Goal: Find contact information: Find contact information

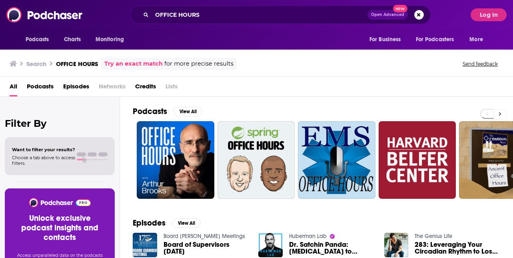
click at [501, 112] on icon at bounding box center [500, 114] width 2 height 4
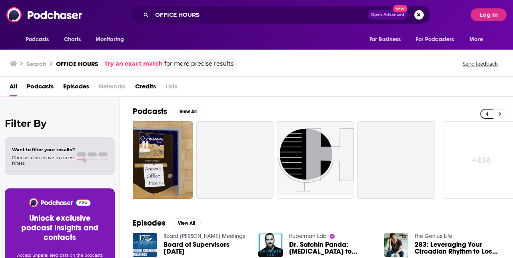
scroll to position [0, 348]
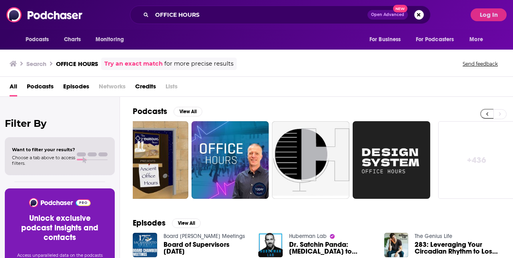
click at [489, 115] on icon at bounding box center [487, 114] width 2 height 4
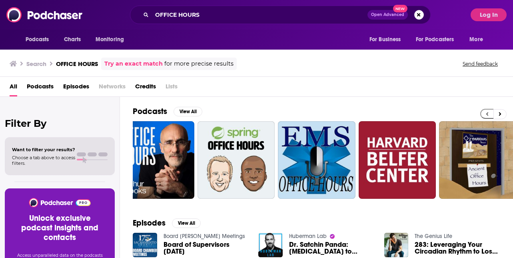
scroll to position [0, 0]
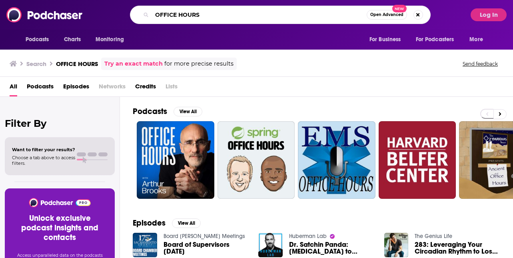
click at [206, 15] on input "OFFICE HOURS" at bounding box center [259, 14] width 215 height 13
drag, startPoint x: 204, startPoint y: 15, endPoint x: 116, endPoint y: 15, distance: 87.6
click at [117, 15] on div "OFFICE HOURS Open Advanced New" at bounding box center [280, 15] width 373 height 18
type input "TIM HEIDECKER"
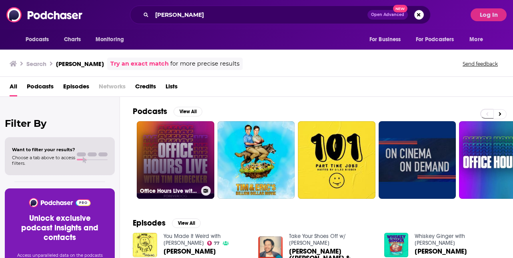
click at [175, 152] on link "Office Hours Live with Tim Heidecker" at bounding box center [176, 160] width 78 height 78
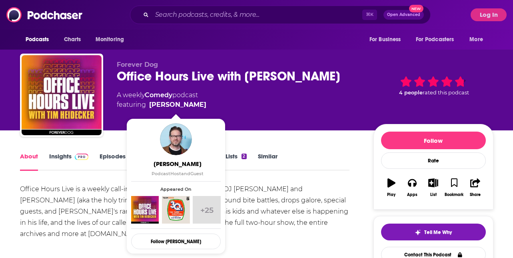
drag, startPoint x: 205, startPoint y: 105, endPoint x: 198, endPoint y: 107, distance: 6.8
click at [199, 107] on div "A weekly Comedy podcast featuring Tim Heidecker" at bounding box center [239, 99] width 244 height 19
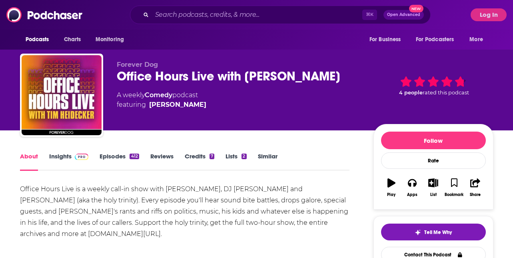
copy span "Tim Heidecke"
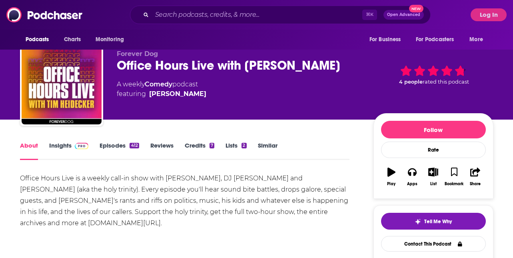
click at [271, 144] on link "Similar" at bounding box center [268, 151] width 20 height 18
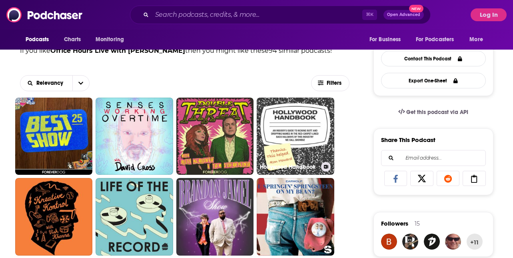
scroll to position [201, 0]
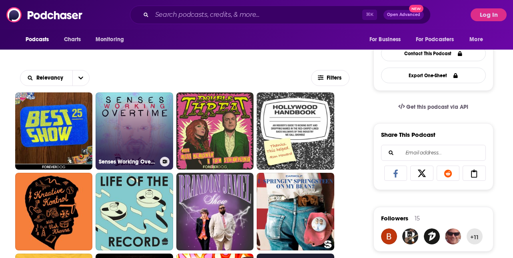
click at [158, 121] on link "Senses Working Overtime with David Cross" at bounding box center [135, 131] width 78 height 78
type input "https://www.podchaser.com/podcasts/senses-working-overtime-with-d-5544612"
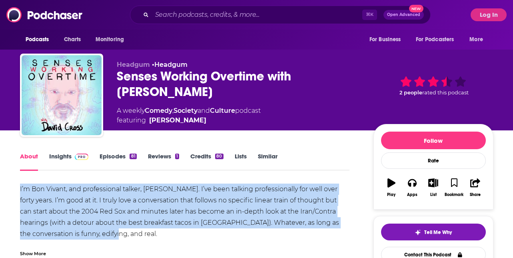
drag, startPoint x: 108, startPoint y: 232, endPoint x: 21, endPoint y: 190, distance: 96.9
copy div "I’m Bon Vivant, and professional talker, David Cross. I’ve been talking profess…"
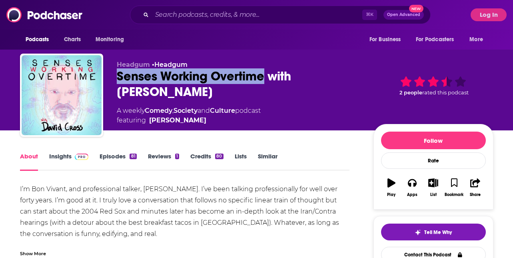
drag, startPoint x: 268, startPoint y: 76, endPoint x: 117, endPoint y: 73, distance: 150.8
click at [117, 73] on div "Headgum • Headgum Senses Working Overtime with David Cross A weekly Comedy , So…" at bounding box center [256, 97] width 473 height 86
copy h1 "Senses Working Overtime"
click at [59, 156] on link "Insights" at bounding box center [69, 161] width 40 height 18
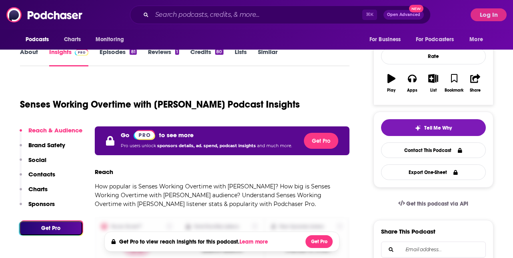
scroll to position [33, 0]
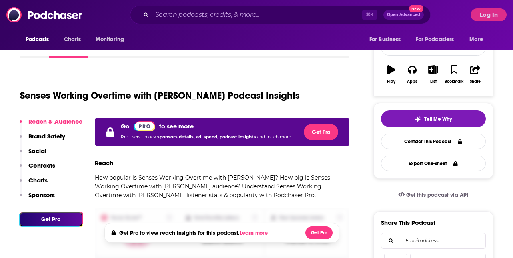
click at [47, 166] on p "Contacts" at bounding box center [41, 166] width 27 height 8
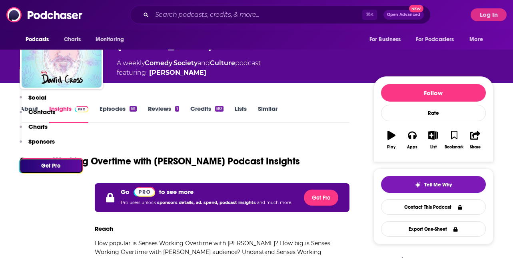
scroll to position [0, 0]
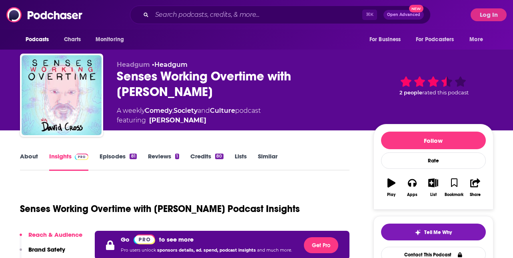
click at [137, 75] on div "Senses Working Overtime with David Cross" at bounding box center [239, 83] width 244 height 31
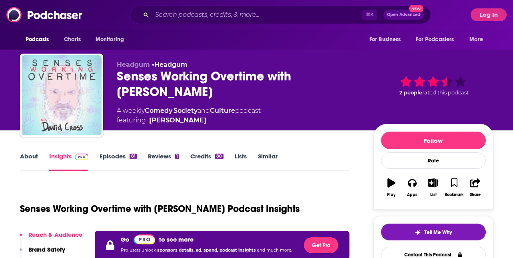
click at [87, 79] on img "Senses Working Overtime with David Cross" at bounding box center [62, 95] width 80 height 80
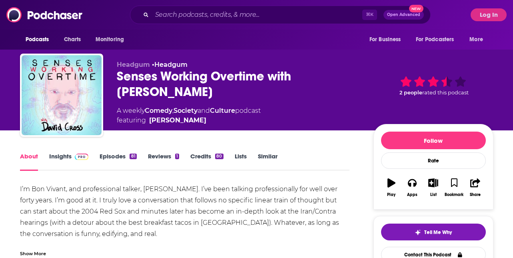
click at [66, 154] on link "Insights" at bounding box center [69, 161] width 40 height 18
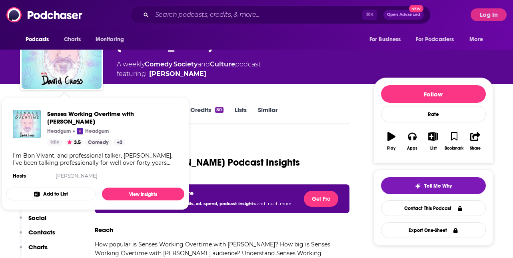
scroll to position [54, 0]
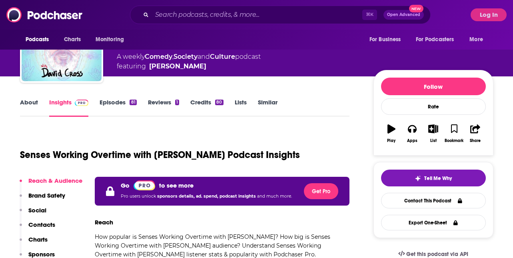
click at [38, 220] on button "Social" at bounding box center [33, 213] width 27 height 15
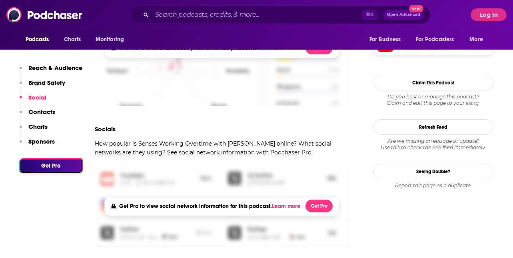
scroll to position [629, 0]
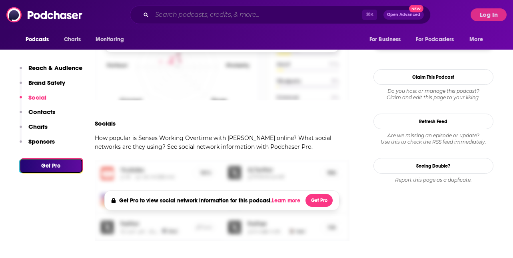
click at [162, 12] on input "Search podcasts, credits, & more..." at bounding box center [257, 14] width 210 height 13
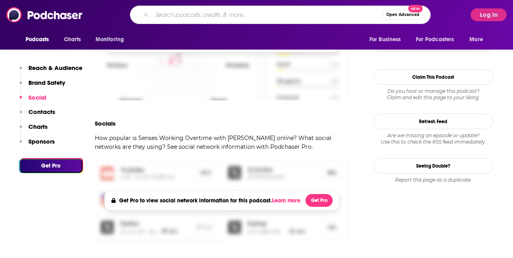
paste input "Hollywood Handbook"
type input "Hollywood Handbook"
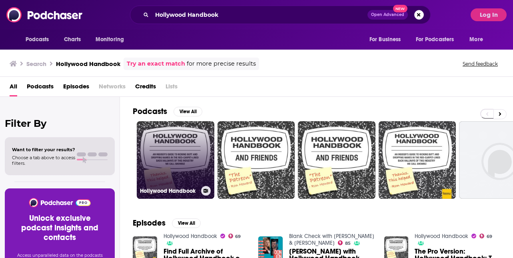
click at [179, 146] on link "Hollywood Handbook" at bounding box center [176, 160] width 78 height 78
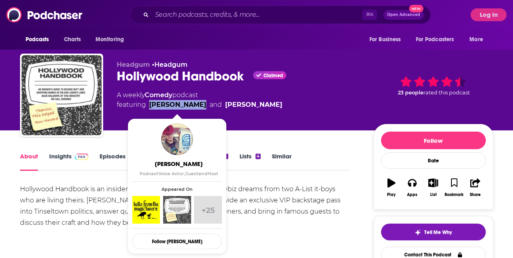
drag, startPoint x: 203, startPoint y: 104, endPoint x: 153, endPoint y: 106, distance: 50.1
click at [153, 106] on span "featuring Sean Clements and Hayes Davenport" at bounding box center [200, 105] width 166 height 10
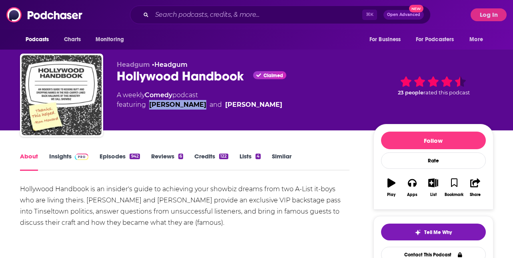
click at [58, 158] on link "Insights" at bounding box center [69, 161] width 40 height 18
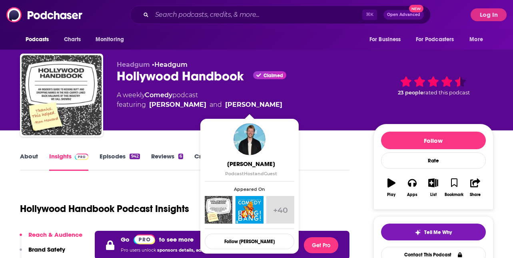
drag, startPoint x: 282, startPoint y: 106, endPoint x: 223, endPoint y: 107, distance: 59.2
click at [223, 107] on div "A weekly Comedy podcast featuring Sean Clements and Hayes Davenport" at bounding box center [239, 99] width 244 height 19
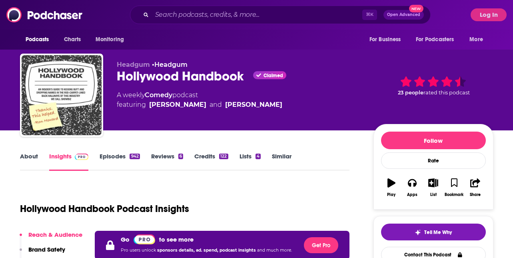
copy link "Hayes Davenport"
click at [170, 14] on input "Search podcasts, credits, & more..." at bounding box center [257, 14] width 210 height 13
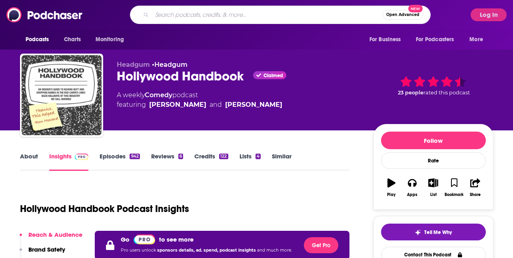
paste input "Decoder Ring"
type input "Decoder Ring"
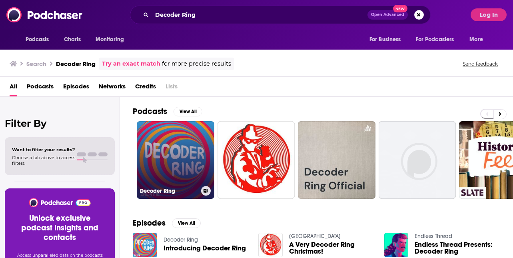
click at [190, 145] on link "Decoder Ring" at bounding box center [176, 160] width 78 height 78
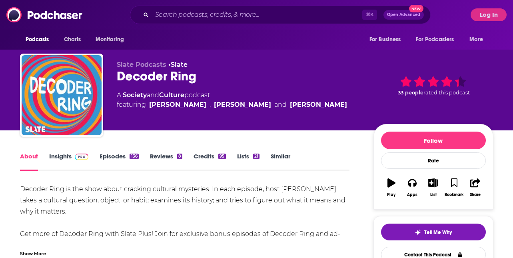
scroll to position [82, 0]
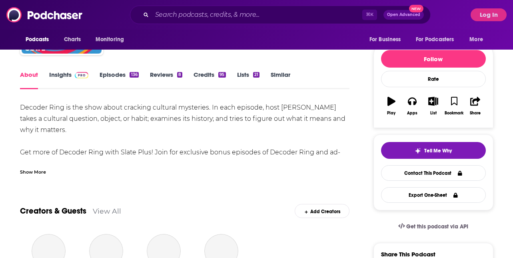
click at [71, 75] on link "Insights" at bounding box center [69, 80] width 40 height 18
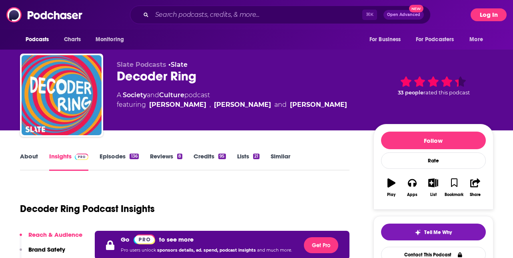
click at [492, 13] on button "Log In" at bounding box center [489, 14] width 36 height 13
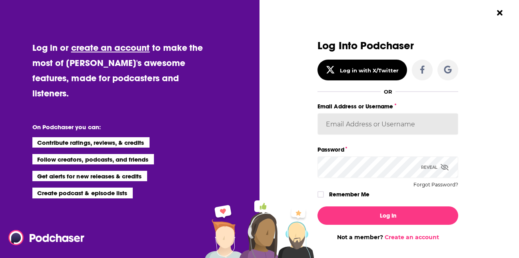
type input "listen@thepodglomerate.com"
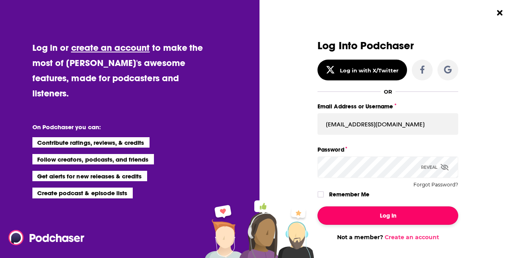
click at [384, 212] on button "Log In" at bounding box center [388, 215] width 141 height 18
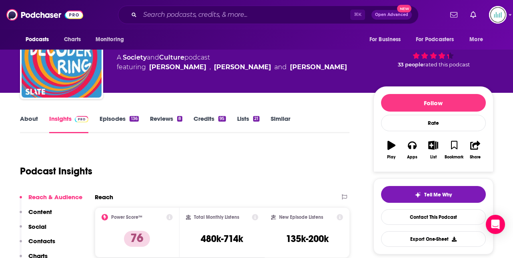
scroll to position [59, 0]
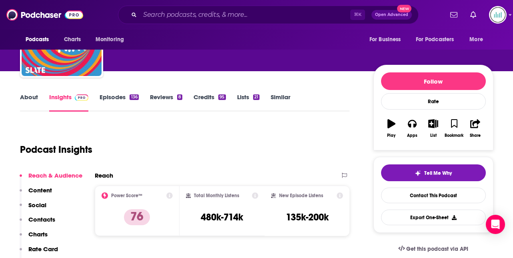
click at [48, 218] on p "Contacts" at bounding box center [41, 220] width 27 height 8
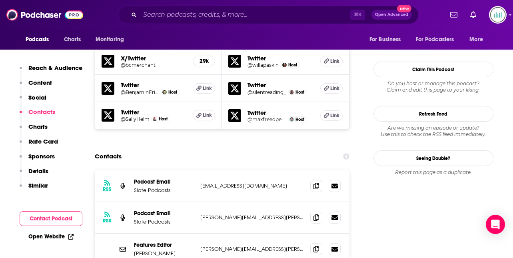
scroll to position [752, 0]
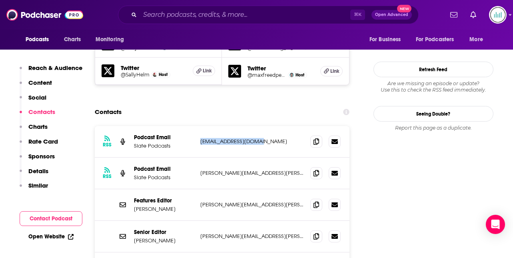
drag, startPoint x: 260, startPoint y: 104, endPoint x: 201, endPoint y: 104, distance: 58.8
click at [199, 126] on div "RSS Podcast Email Slate Podcasts decoderring@slate.com decoderring@slate.com" at bounding box center [222, 142] width 255 height 32
copy p "decoderring@slate.com"
click at [157, 14] on input "Search podcasts, credits, & more..." at bounding box center [245, 14] width 210 height 13
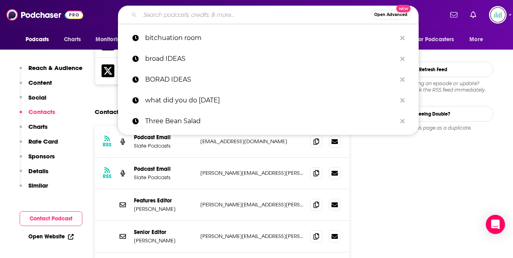
paste input "Bad Dates"
type input "Bad Dates"
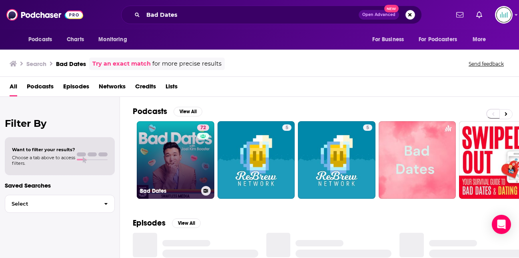
click at [176, 143] on link "72 Bad Dates" at bounding box center [176, 160] width 78 height 78
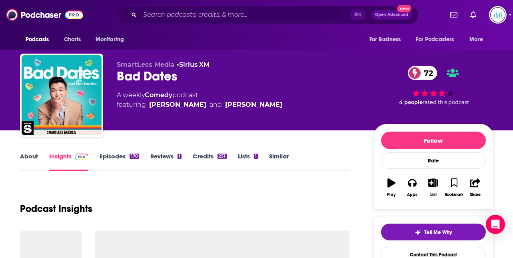
click at [24, 158] on link "About" at bounding box center [29, 161] width 18 height 18
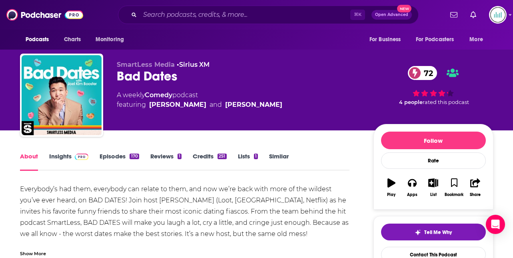
click at [58, 155] on link "Insights" at bounding box center [69, 161] width 40 height 18
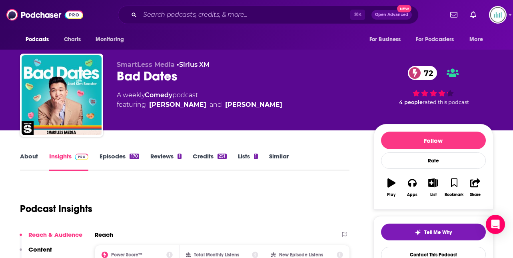
click at [155, 14] on input "Search podcasts, credits, & more..." at bounding box center [245, 14] width 210 height 13
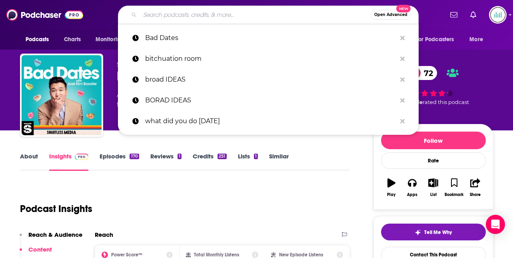
paste input "Hollywood Handbook"
type input "Hollywood Handbook"
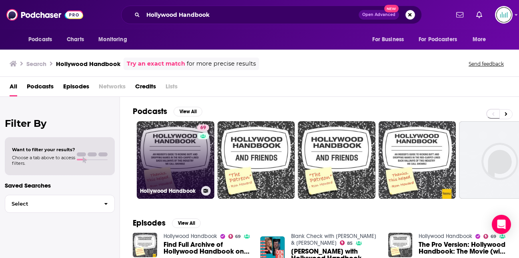
click at [181, 163] on link "69 Hollywood Handbook" at bounding box center [176, 160] width 78 height 78
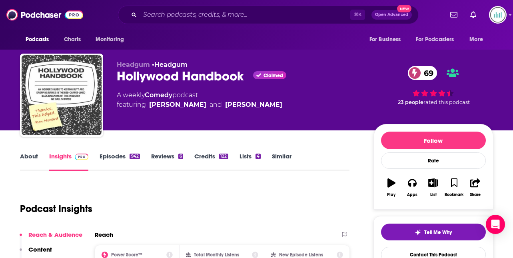
click at [68, 158] on link "Insights" at bounding box center [69, 161] width 40 height 18
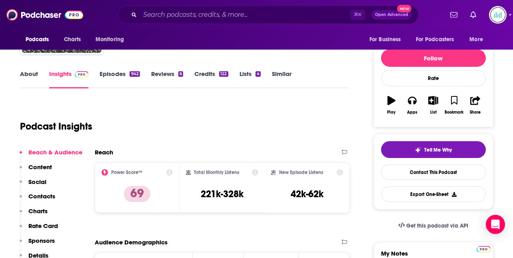
scroll to position [93, 0]
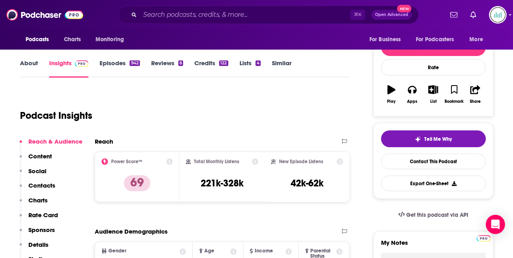
click at [46, 185] on p "Contacts" at bounding box center [41, 186] width 27 height 8
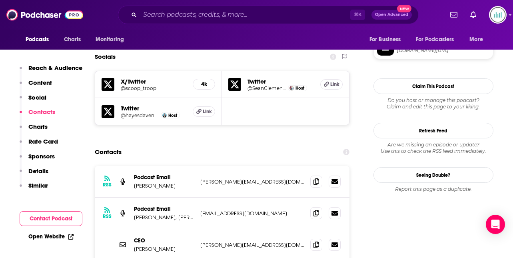
scroll to position [696, 0]
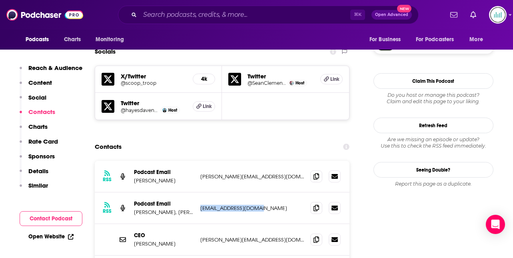
drag, startPoint x: 270, startPoint y: 154, endPoint x: 199, endPoint y: 153, distance: 70.8
click at [199, 192] on div "RSS Podcast Email Sean, Hayes and Carl handbookpod@gmail.com handbookpod@gmail.…" at bounding box center [222, 208] width 255 height 32
copy p "handbookpod@gmail.com"
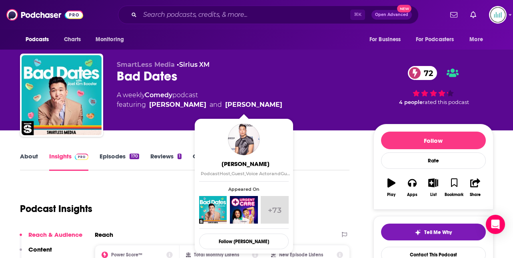
drag, startPoint x: 277, startPoint y: 105, endPoint x: 216, endPoint y: 108, distance: 60.8
click at [216, 108] on div "A weekly Comedy podcast featuring Jameela Jamil and Joel Kim Booster" at bounding box center [239, 99] width 244 height 19
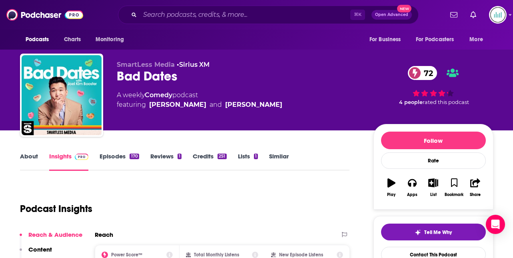
copy link "Joel Kim Booster"
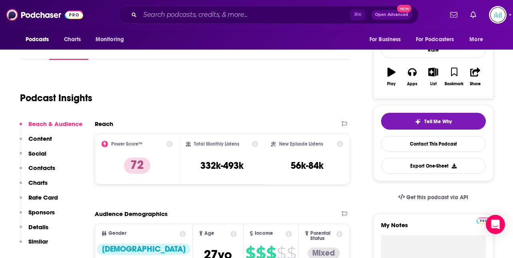
click at [40, 226] on p "Details" at bounding box center [38, 227] width 20 height 8
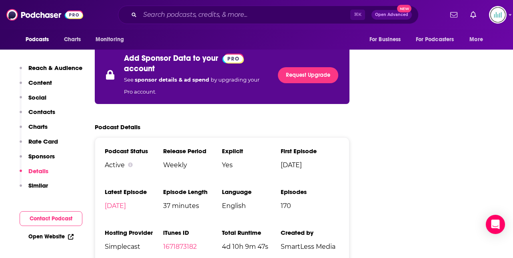
scroll to position [1445, 0]
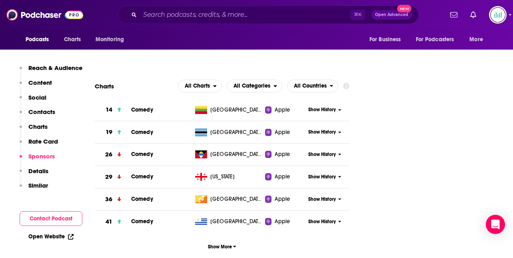
click at [38, 68] on p "Reach & Audience" at bounding box center [55, 68] width 54 height 8
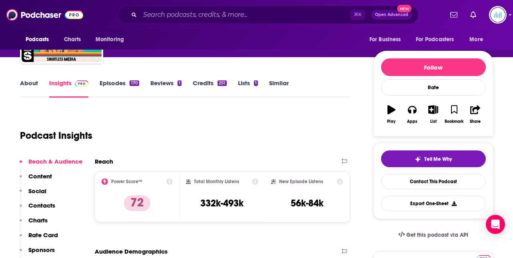
scroll to position [62, 0]
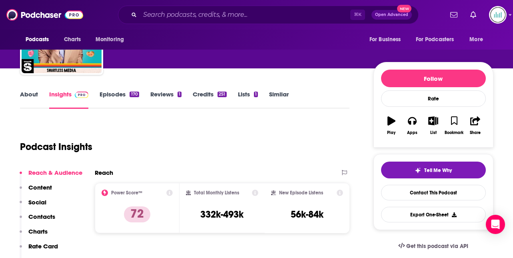
click at [27, 93] on link "About" at bounding box center [29, 99] width 18 height 18
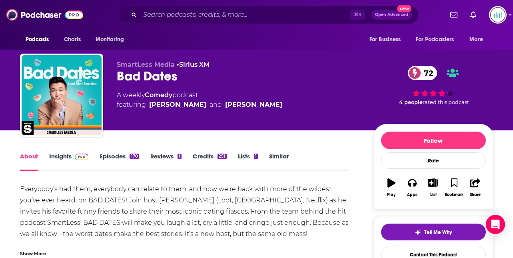
click at [62, 156] on link "Insights" at bounding box center [69, 161] width 40 height 18
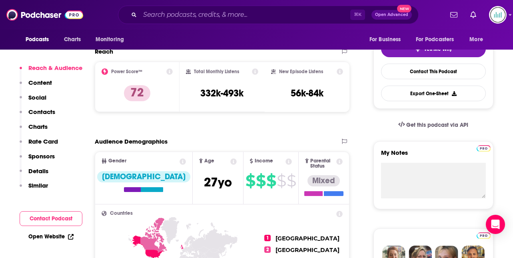
click at [43, 169] on p "Details" at bounding box center [38, 171] width 20 height 8
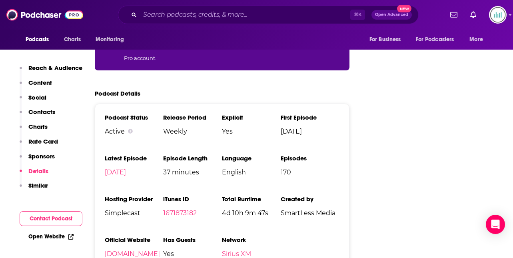
scroll to position [1560, 0]
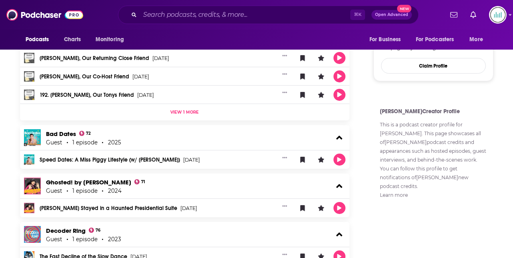
scroll to position [576, 0]
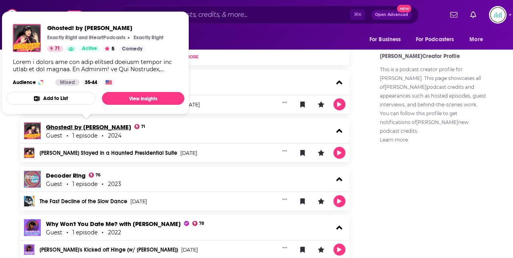
click at [55, 126] on link "Ghosted! by [PERSON_NAME]" at bounding box center [88, 127] width 85 height 8
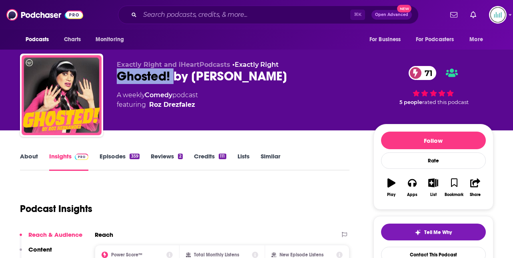
drag, startPoint x: 172, startPoint y: 74, endPoint x: 114, endPoint y: 73, distance: 58.0
click at [114, 73] on div "Exactly Right and iHeartPodcasts • Exactly Right Ghosted! by [PERSON_NAME] 71 A…" at bounding box center [256, 97] width 473 height 86
copy h2 "Ghosted!"
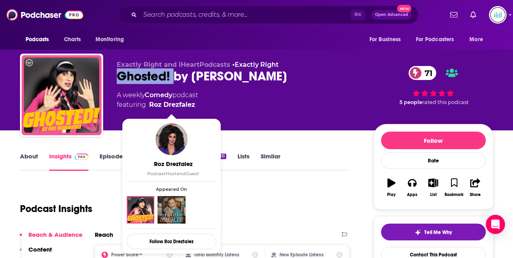
drag, startPoint x: 200, startPoint y: 104, endPoint x: 192, endPoint y: 108, distance: 9.5
click at [193, 108] on span "featuring [PERSON_NAME]" at bounding box center [157, 105] width 81 height 10
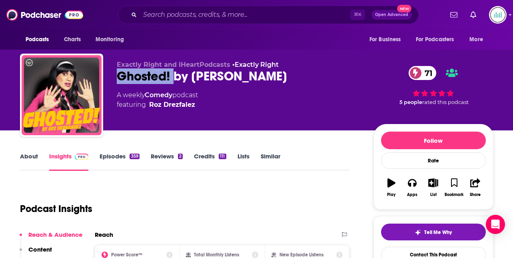
copy span "Roz Drezfalez"
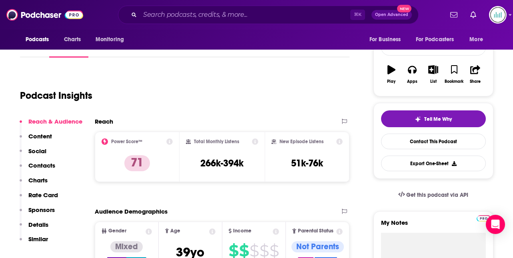
click at [49, 166] on p "Contacts" at bounding box center [41, 166] width 27 height 8
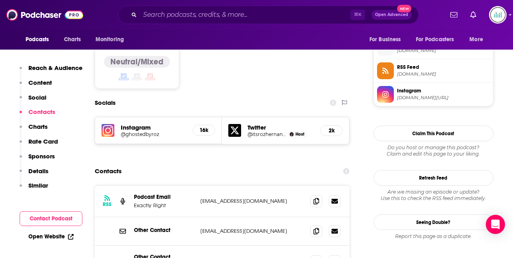
scroll to position [651, 0]
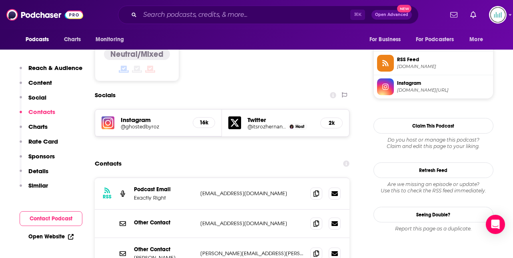
click at [42, 66] on p "Reach & Audience" at bounding box center [55, 68] width 54 height 8
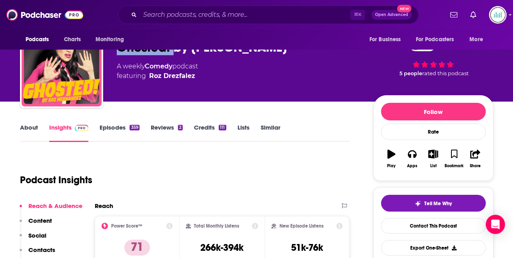
scroll to position [21, 0]
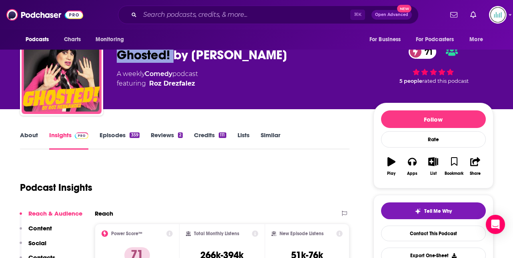
click at [26, 132] on link "About" at bounding box center [29, 140] width 18 height 18
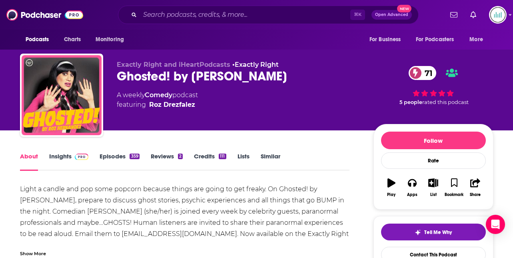
scroll to position [34, 0]
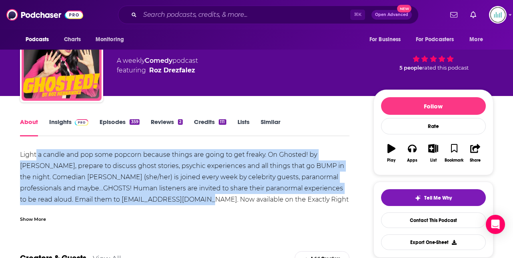
drag, startPoint x: 199, startPoint y: 199, endPoint x: 35, endPoint y: 156, distance: 169.3
click at [35, 156] on div "Light a candle and pop some popcorn because things are going to get freaky. On …" at bounding box center [185, 244] width 330 height 190
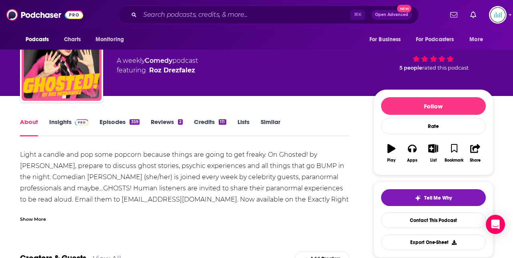
click at [121, 213] on div "Show More" at bounding box center [185, 216] width 330 height 14
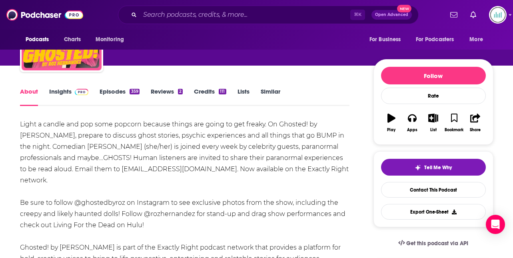
scroll to position [67, 0]
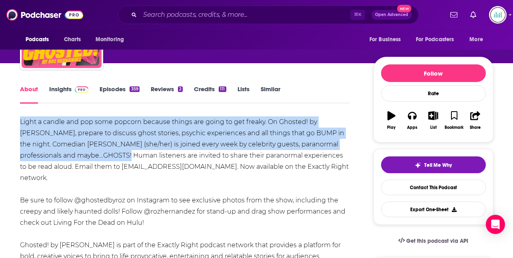
drag, startPoint x: 131, startPoint y: 155, endPoint x: 23, endPoint y: 122, distance: 112.8
click at [21, 122] on div "Light a candle and pop some popcorn because things are going to get freaky. On …" at bounding box center [185, 211] width 330 height 190
copy div "Light a candle and pop some popcorn because things are going to get freaky. On …"
click at [87, 146] on div "Light a candle and pop some popcorn because things are going to get freaky. On …" at bounding box center [185, 211] width 330 height 190
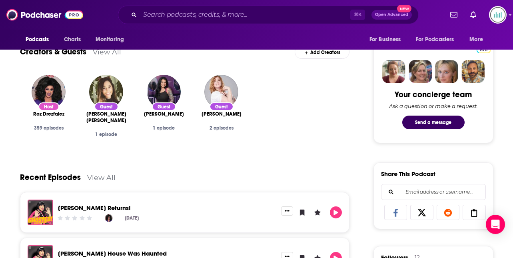
scroll to position [372, 0]
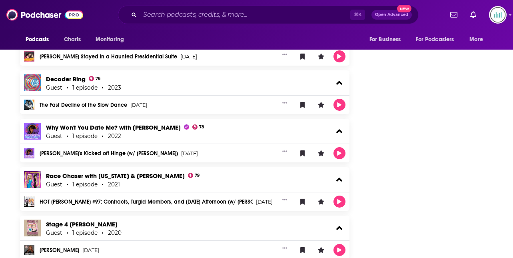
scroll to position [670, 0]
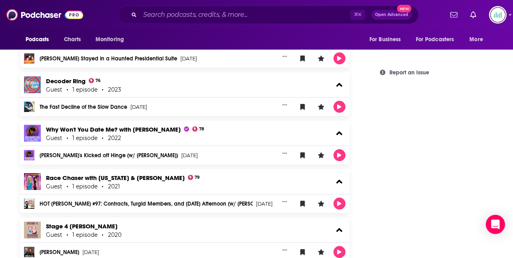
click at [56, 107] on link "The Fast Decline of the Slow Dance" at bounding box center [84, 107] width 88 height 6
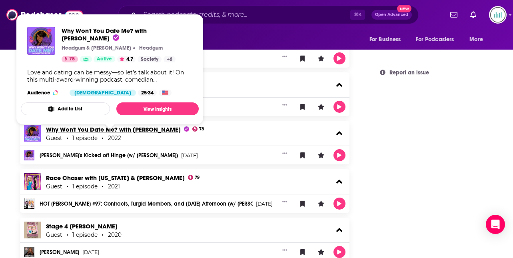
click at [66, 126] on span "Why Won't You Date Me? with Nicole Byer" at bounding box center [117, 130] width 143 height 8
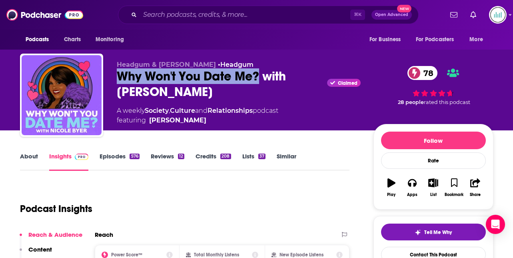
drag, startPoint x: 118, startPoint y: 74, endPoint x: 260, endPoint y: 73, distance: 142.8
click at [260, 73] on div "Why Won't You Date Me? with Nicole Byer Claimed 78" at bounding box center [239, 83] width 244 height 31
copy h2 "Why Won't You Date Me?"
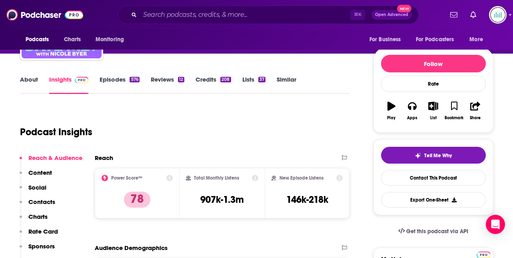
scroll to position [114, 0]
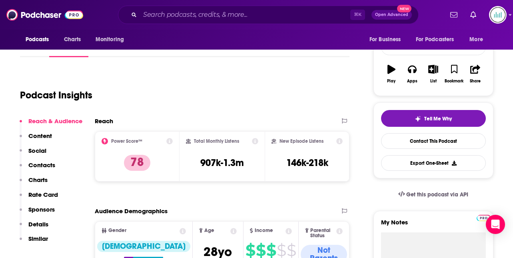
click at [37, 180] on p "Charts" at bounding box center [37, 180] width 19 height 8
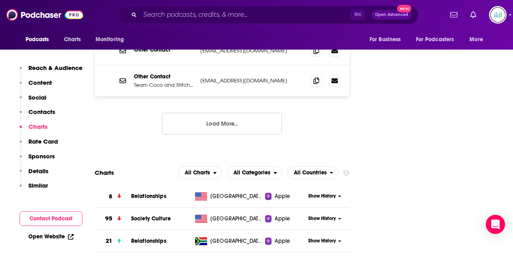
click at [42, 110] on p "Contacts" at bounding box center [41, 112] width 27 height 8
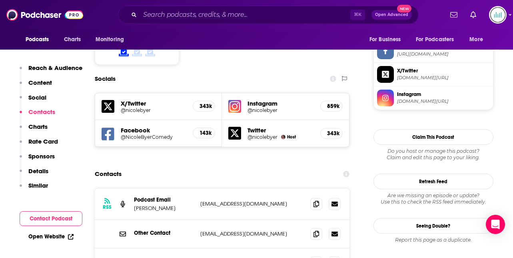
scroll to position [687, 0]
drag, startPoint x: 304, startPoint y: 148, endPoint x: 199, endPoint y: 152, distance: 104.4
click at [199, 188] on div "RSS Podcast Email Nicole Byer whywontyoudatemepodcast@gmail.com whywontyoudatem…" at bounding box center [222, 204] width 255 height 32
copy p "whywontyoudatemepodcast@gmail.com"
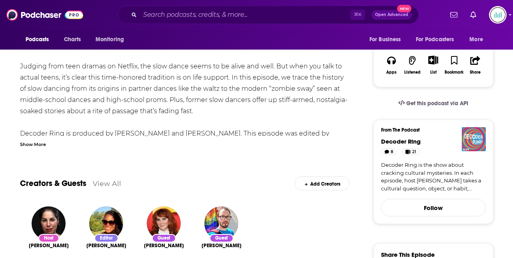
scroll to position [187, 0]
